Goal: Task Accomplishment & Management: Complete application form

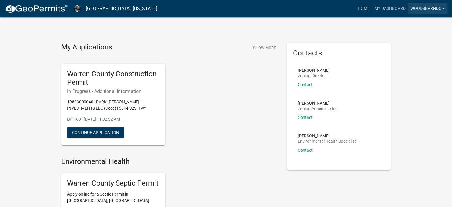
click at [421, 12] on link "WoodsBarndo" at bounding box center [428, 8] width 40 height 11
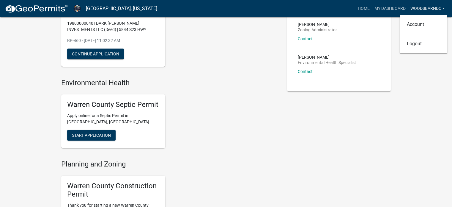
scroll to position [30, 0]
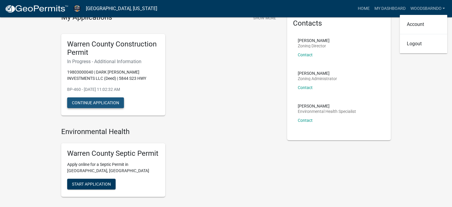
click at [86, 98] on button "Continue Application" at bounding box center [95, 102] width 57 height 11
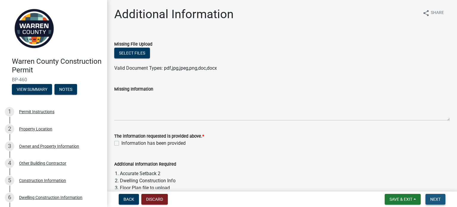
click at [440, 197] on button "Next" at bounding box center [435, 199] width 20 height 11
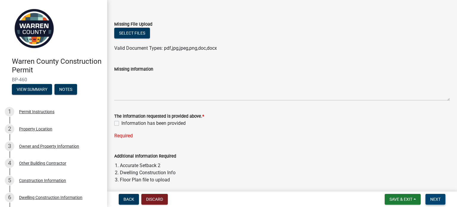
scroll to position [59, 0]
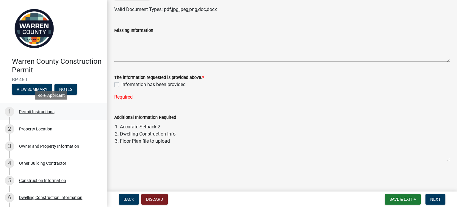
click at [41, 109] on div "Permit Instructions" at bounding box center [36, 111] width 35 height 4
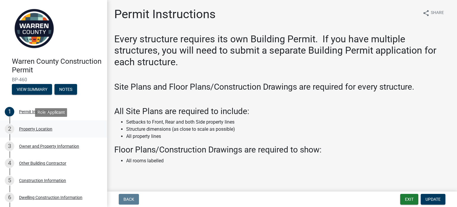
click at [42, 131] on div "Property Location" at bounding box center [35, 129] width 33 height 4
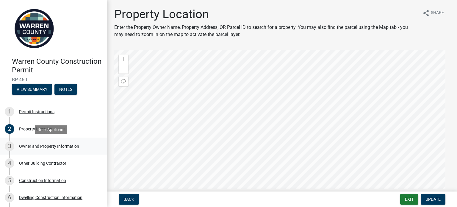
click at [48, 147] on div "Owner and Property Information" at bounding box center [49, 146] width 60 height 4
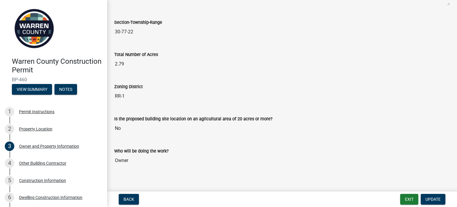
scroll to position [435, 0]
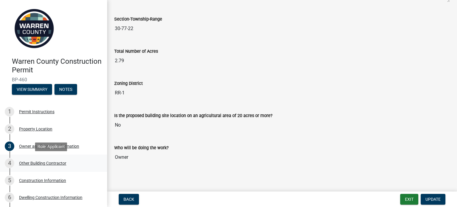
click at [52, 165] on div "Other Building Contractor" at bounding box center [42, 163] width 47 height 4
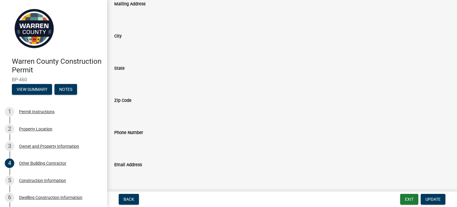
scroll to position [137, 0]
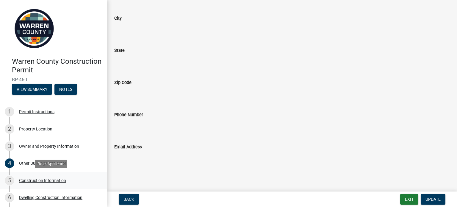
click at [50, 180] on div "Construction Information" at bounding box center [42, 180] width 47 height 4
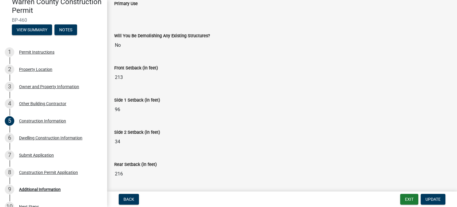
scroll to position [156, 0]
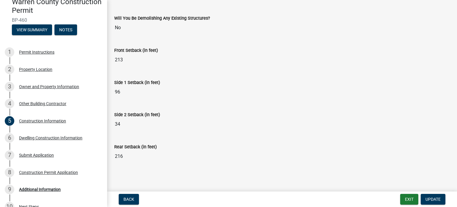
drag, startPoint x: 133, startPoint y: 129, endPoint x: 132, endPoint y: 125, distance: 4.0
click at [133, 128] on input "34" at bounding box center [281, 124] width 335 height 12
click at [132, 124] on input "34" at bounding box center [281, 124] width 335 height 12
click at [132, 123] on input "34" at bounding box center [281, 124] width 335 height 12
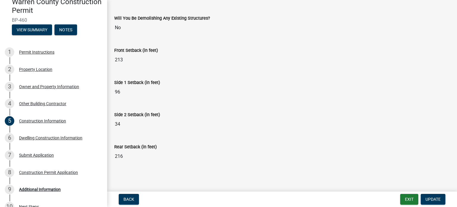
click at [120, 158] on input "216" at bounding box center [281, 156] width 335 height 12
click at [120, 157] on input "216" at bounding box center [281, 156] width 335 height 12
click at [123, 123] on input "34" at bounding box center [281, 124] width 335 height 12
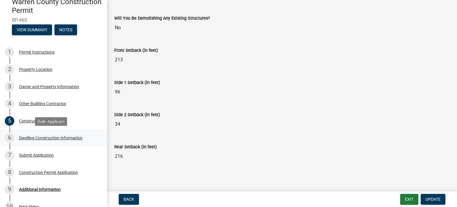
click at [64, 139] on div "Dwelling Construction Information" at bounding box center [50, 138] width 63 height 4
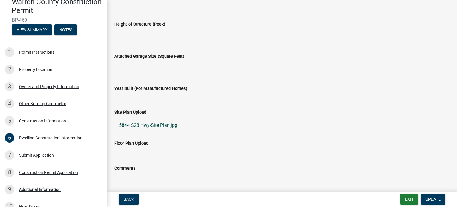
scroll to position [282, 0]
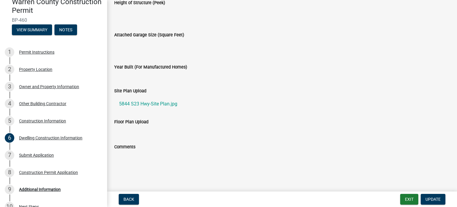
click at [143, 157] on input "Comments" at bounding box center [281, 156] width 335 height 12
click at [140, 133] on div "Floor Plan Upload" at bounding box center [282, 126] width 344 height 17
click at [138, 125] on ul at bounding box center [281, 127] width 335 height 5
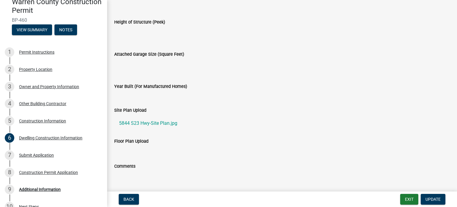
scroll to position [252, 0]
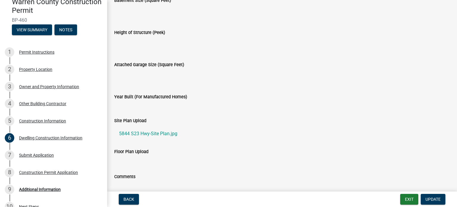
drag, startPoint x: 144, startPoint y: 103, endPoint x: 143, endPoint y: 97, distance: 6.6
click at [144, 103] on input "Year Built (For Manufactured Homes)" at bounding box center [281, 106] width 335 height 12
click at [147, 75] on input "Attached Garage Size (Square Feet)" at bounding box center [281, 74] width 335 height 12
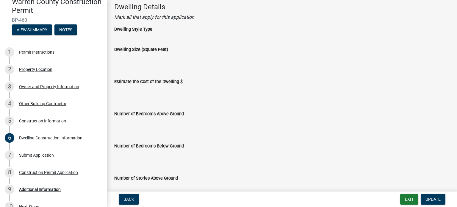
scroll to position [0, 0]
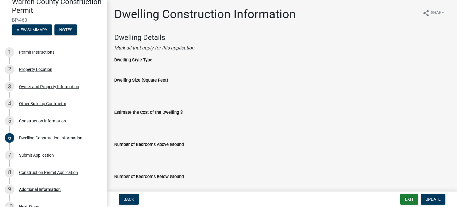
click at [156, 72] on div "Dwelling Size (Square Feet)" at bounding box center [281, 81] width 335 height 27
drag, startPoint x: 150, startPoint y: 63, endPoint x: 147, endPoint y: 60, distance: 4.4
click at [149, 63] on div "Dwelling Style Type" at bounding box center [282, 62] width 344 height 12
click at [143, 52] on div "Dwelling Details [PERSON_NAME] all that apply for this application" at bounding box center [282, 44] width 344 height 23
click at [157, 63] on div "Dwelling Style Type" at bounding box center [281, 59] width 335 height 7
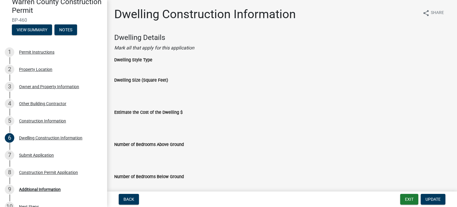
click at [153, 77] on div "Dwelling Size (Square Feet)" at bounding box center [281, 79] width 335 height 7
click at [151, 96] on div "Dwelling Size (Square Feet)" at bounding box center [282, 84] width 344 height 32
click at [148, 87] on input "Dwelling Size (Square Feet)" at bounding box center [281, 90] width 335 height 12
click at [148, 88] on input "Dwelling Size (Square Feet)" at bounding box center [281, 90] width 335 height 12
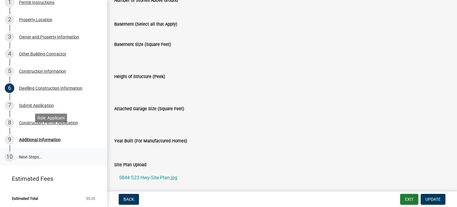
scroll to position [109, 0]
click at [32, 157] on link "10 Next Steps..." at bounding box center [53, 156] width 107 height 17
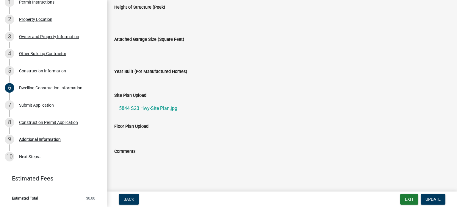
scroll to position [282, 0]
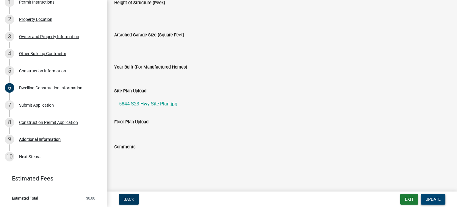
click at [432, 200] on span "Update" at bounding box center [432, 199] width 15 height 5
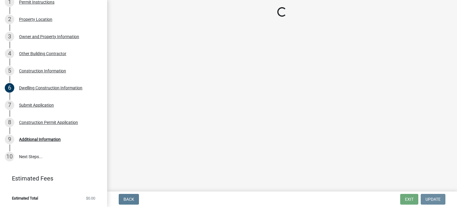
scroll to position [0, 0]
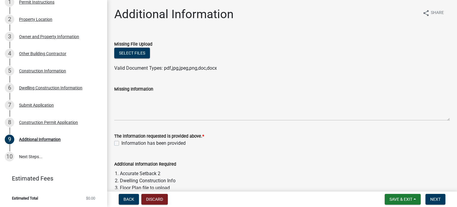
click at [141, 87] on label "Missing Information" at bounding box center [133, 89] width 39 height 4
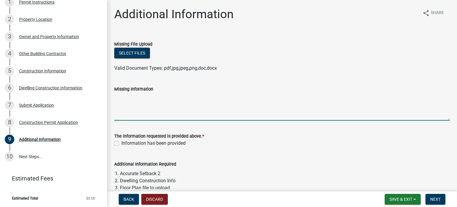
click at [141, 92] on textarea "Missing Information" at bounding box center [281, 106] width 335 height 28
click at [142, 99] on textarea "Missing Information" at bounding box center [281, 106] width 335 height 28
type textarea "s"
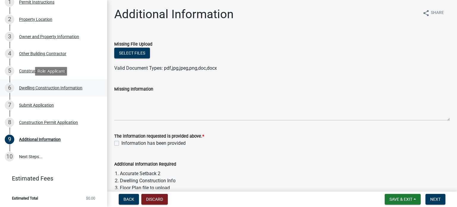
click at [31, 87] on div "Dwelling Construction Information" at bounding box center [50, 88] width 63 height 4
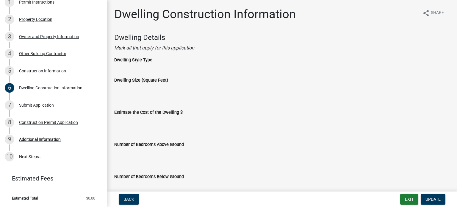
scroll to position [30, 0]
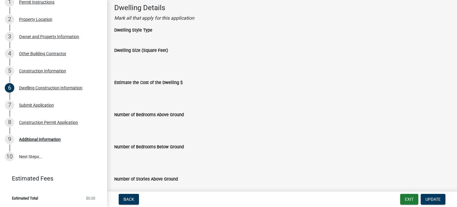
click at [183, 115] on div "Number of Bedrooms Above Ground" at bounding box center [281, 114] width 335 height 7
click at [189, 115] on div "Number of Bedrooms Above Ground" at bounding box center [281, 114] width 335 height 7
click at [181, 128] on input "Number of Bedrooms Above Ground" at bounding box center [281, 124] width 335 height 12
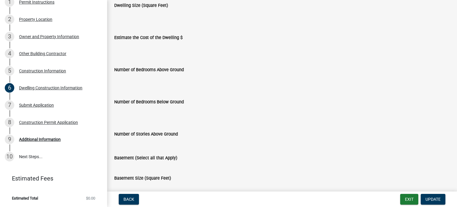
scroll to position [89, 0]
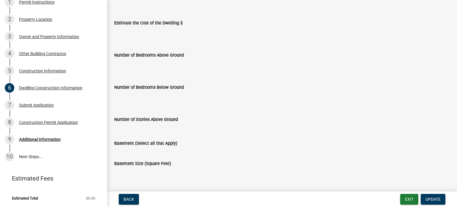
click at [181, 98] on input "Number of Bedrooms Below Ground" at bounding box center [281, 97] width 335 height 12
click at [183, 131] on input "Number of Stories Above Ground" at bounding box center [281, 129] width 335 height 12
click at [183, 147] on div "Basement (Select all that Apply)" at bounding box center [282, 145] width 344 height 12
click at [183, 150] on div "Basement (Select all that Apply)" at bounding box center [282, 145] width 344 height 12
click at [183, 163] on div "Basement Size (Square Feet)" at bounding box center [281, 163] width 335 height 7
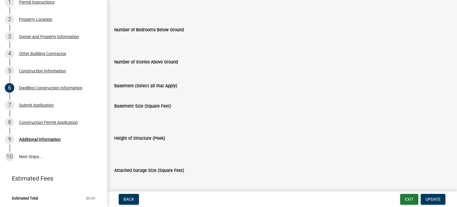
scroll to position [149, 0]
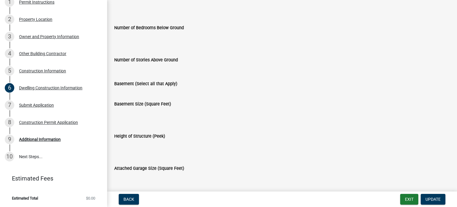
click at [174, 145] on input "Height of Structure (Peek)" at bounding box center [281, 145] width 335 height 12
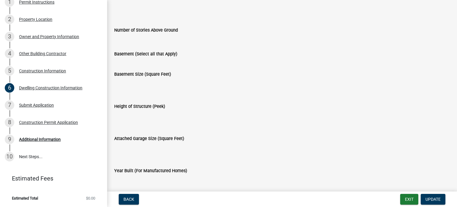
click at [174, 147] on input "Attached Garage Size (Square Feet)" at bounding box center [281, 148] width 335 height 12
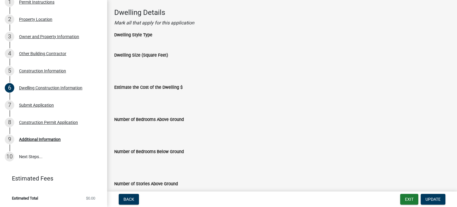
scroll to position [0, 0]
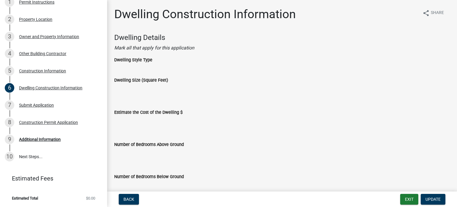
click at [153, 64] on div "Dwelling Style Type" at bounding box center [282, 62] width 344 height 12
click at [152, 72] on div "Dwelling Size (Square Feet)" at bounding box center [281, 81] width 335 height 27
click at [152, 94] on input "Dwelling Size (Square Feet)" at bounding box center [281, 90] width 335 height 12
click at [151, 125] on input "Estimate the Cost of the Dwelling $" at bounding box center [281, 122] width 335 height 12
click at [157, 158] on input "Number of Bedrooms Above Ground" at bounding box center [281, 154] width 335 height 12
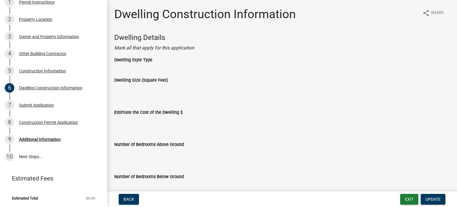
scroll to position [30, 0]
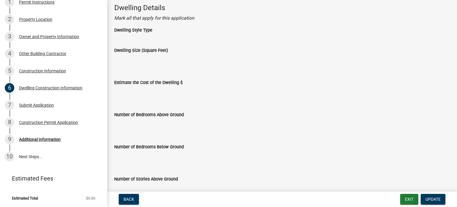
click at [175, 123] on input "Number of Bedrooms Above Ground" at bounding box center [281, 124] width 335 height 12
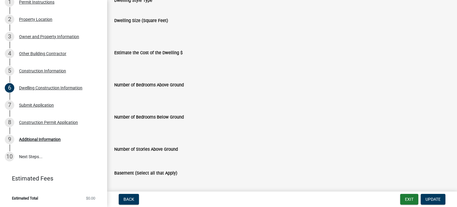
click at [175, 123] on input "Number of Bedrooms Below Ground" at bounding box center [281, 126] width 335 height 12
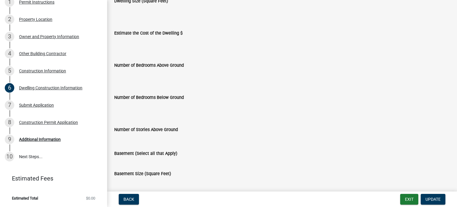
scroll to position [89, 0]
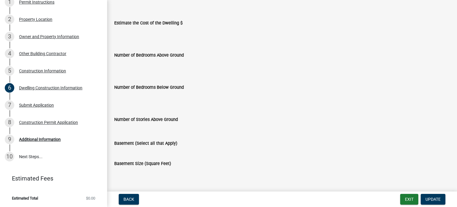
click at [177, 128] on input "Number of Stories Above Ground" at bounding box center [281, 129] width 335 height 12
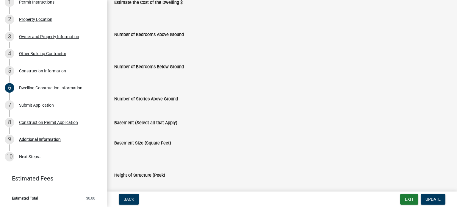
scroll to position [119, 0]
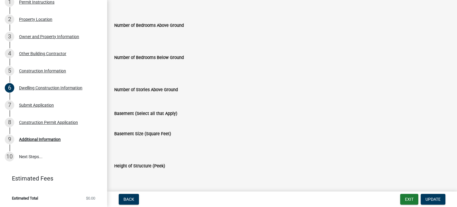
click at [177, 119] on div "Basement (Select all that Apply)" at bounding box center [282, 116] width 344 height 12
click at [177, 137] on input "Basement Size (Square Feet)" at bounding box center [281, 143] width 335 height 12
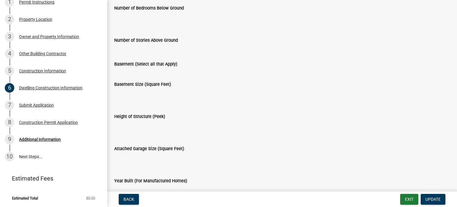
scroll to position [178, 0]
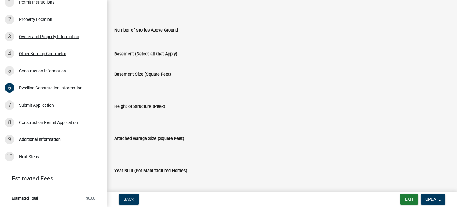
click at [175, 121] on div "Height of Structure (Peek)" at bounding box center [282, 110] width 344 height 32
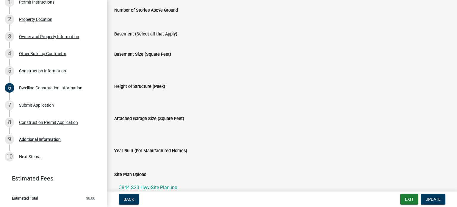
scroll to position [208, 0]
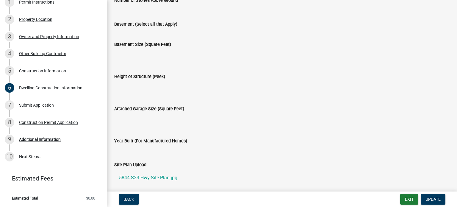
click at [175, 121] on input "Attached Garage Size (Square Feet)" at bounding box center [281, 118] width 335 height 12
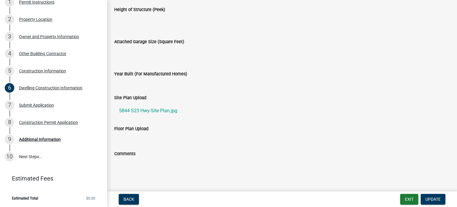
scroll to position [282, 0]
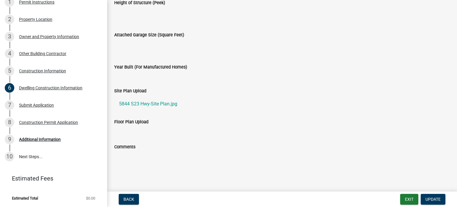
drag, startPoint x: 130, startPoint y: 162, endPoint x: 129, endPoint y: 150, distance: 11.6
click at [129, 160] on div "Comments" at bounding box center [282, 151] width 344 height 32
click at [129, 129] on div "Floor Plan Upload" at bounding box center [282, 126] width 344 height 17
drag, startPoint x: 285, startPoint y: 124, endPoint x: 346, endPoint y: 214, distance: 108.5
click at [346, 206] on html "Internet Explorer does NOT work with GeoPermits. Get a new browser for more sec…" at bounding box center [228, 103] width 457 height 207
